Goal: Find specific fact: Find contact information

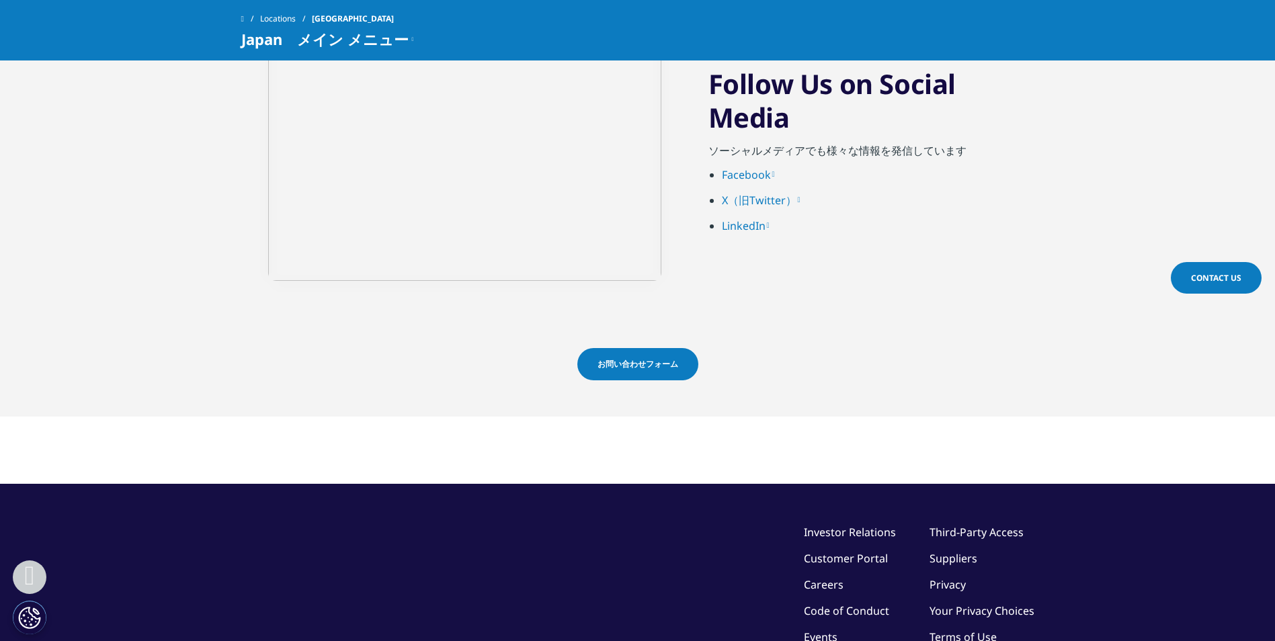
scroll to position [3281, 0]
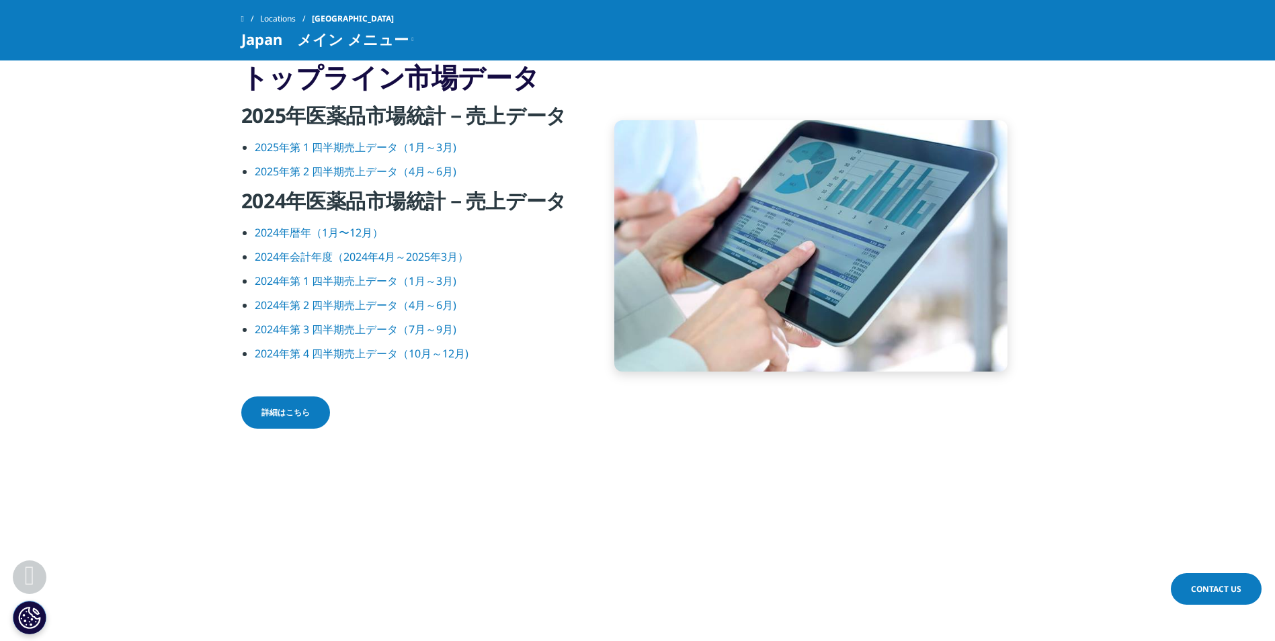
scroll to position [1735, 0]
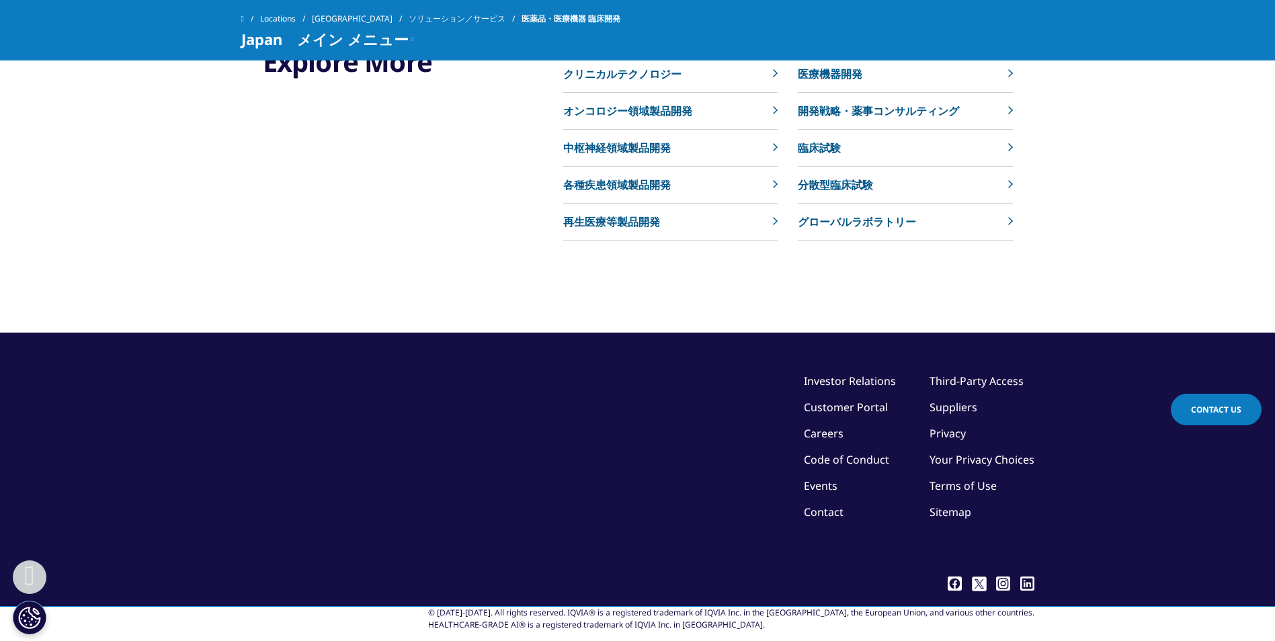
scroll to position [5661, 0]
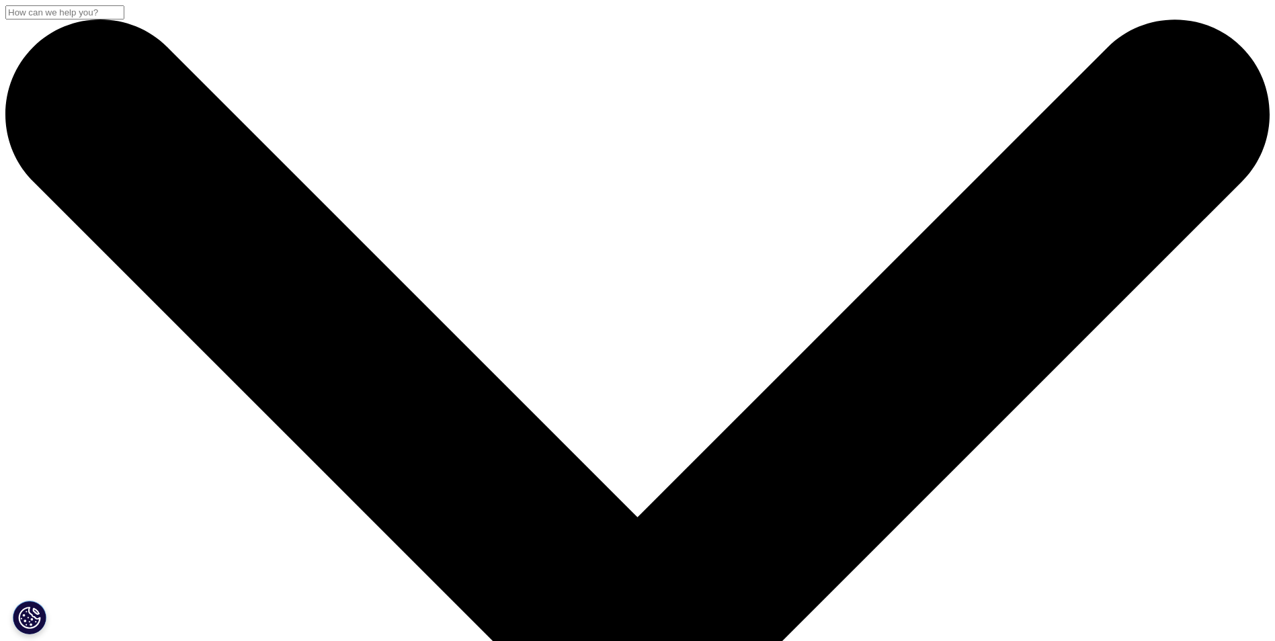
drag, startPoint x: 244, startPoint y: 183, endPoint x: 752, endPoint y: 182, distance: 508.3
